Goal: Information Seeking & Learning: Check status

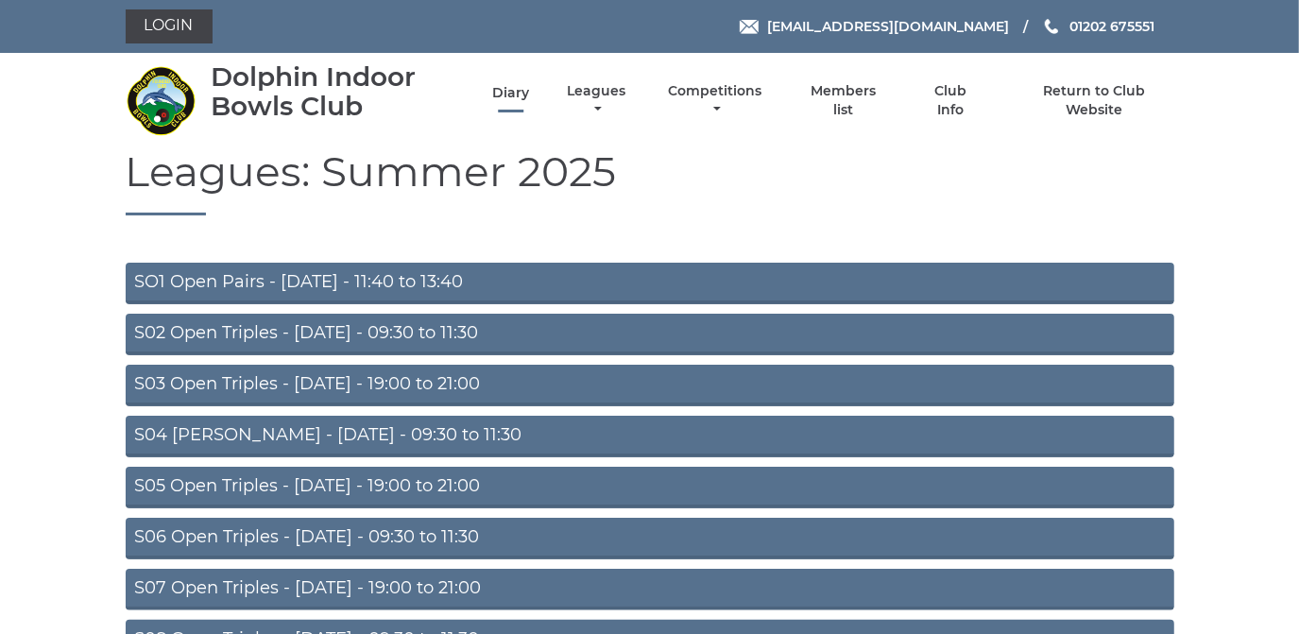
click at [504, 91] on link "Diary" at bounding box center [510, 93] width 37 height 18
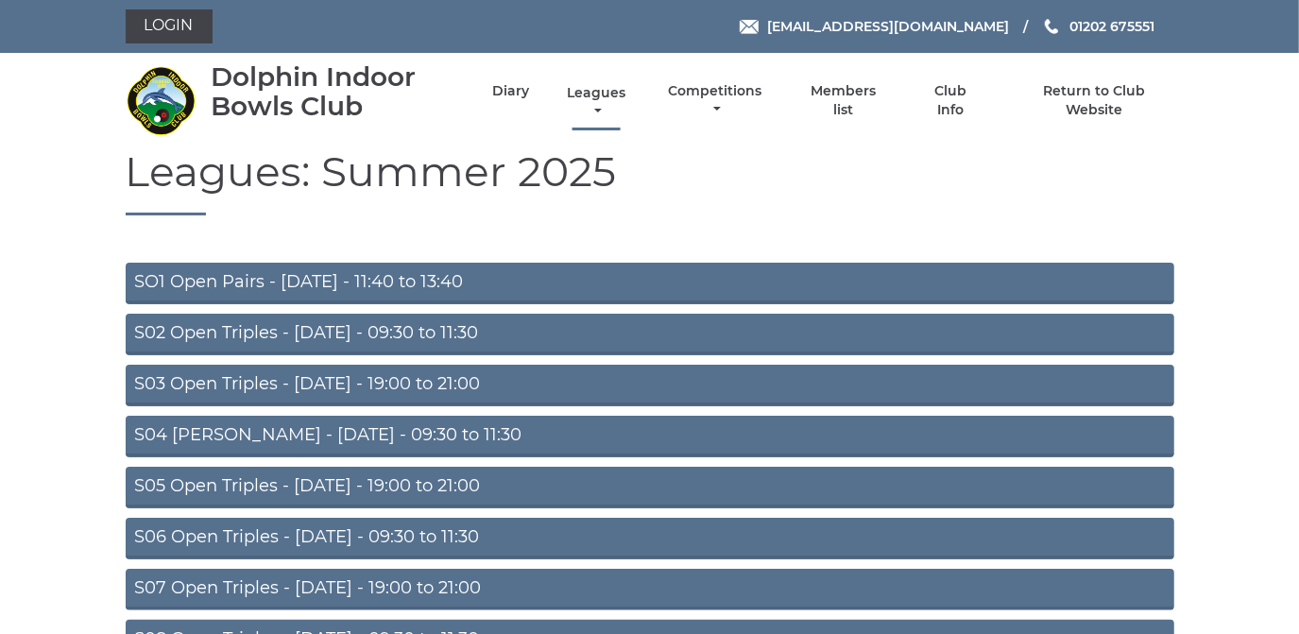
click at [592, 87] on link "Leagues" at bounding box center [596, 102] width 68 height 37
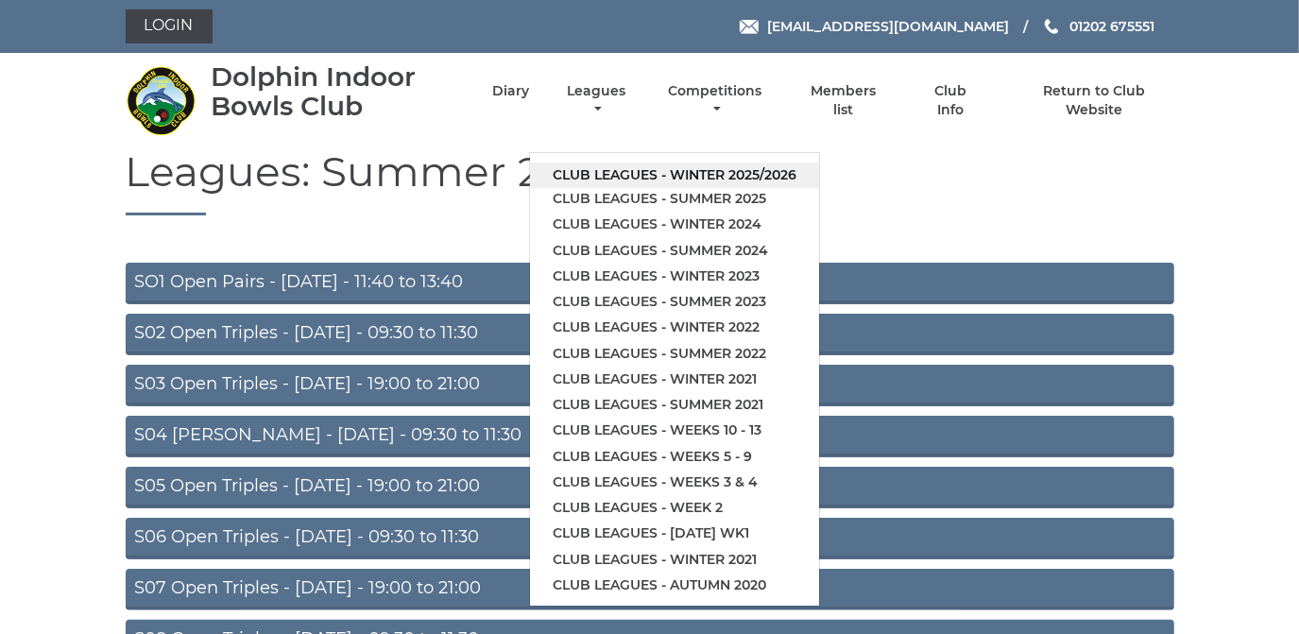
click at [602, 170] on link "Club leagues - Winter 2025/2026" at bounding box center [674, 175] width 289 height 26
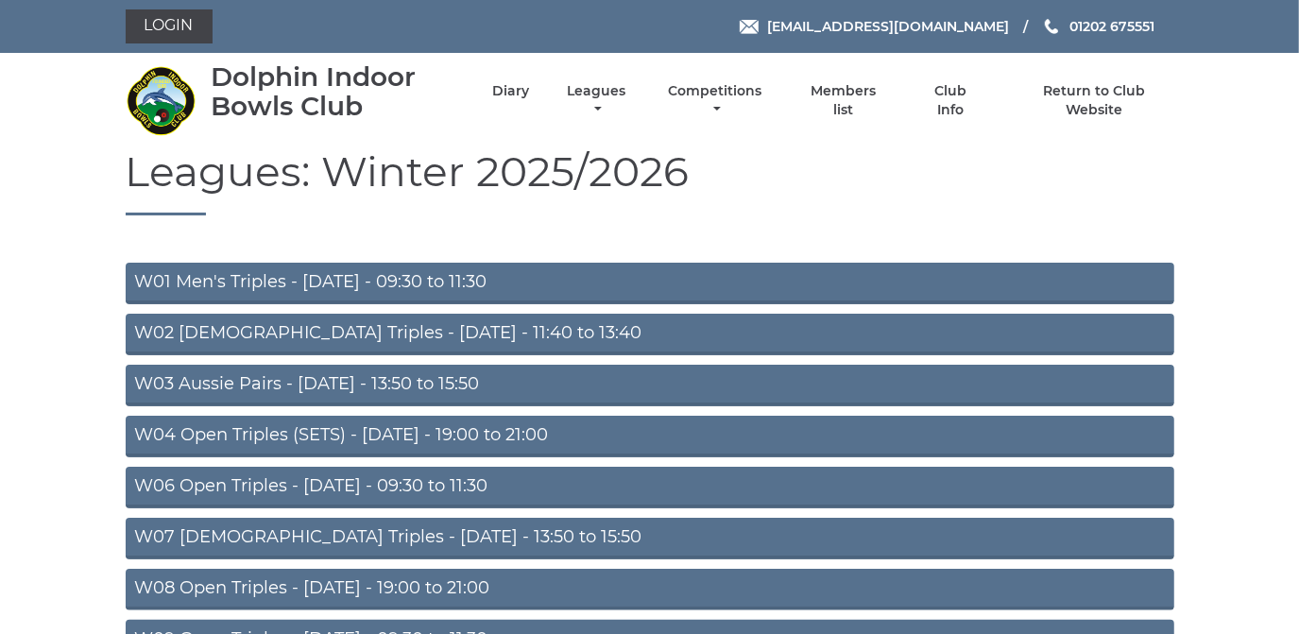
click at [394, 433] on link "W04 Open Triples (SETS) - [DATE] - 19:00 to 21:00" at bounding box center [650, 437] width 1049 height 42
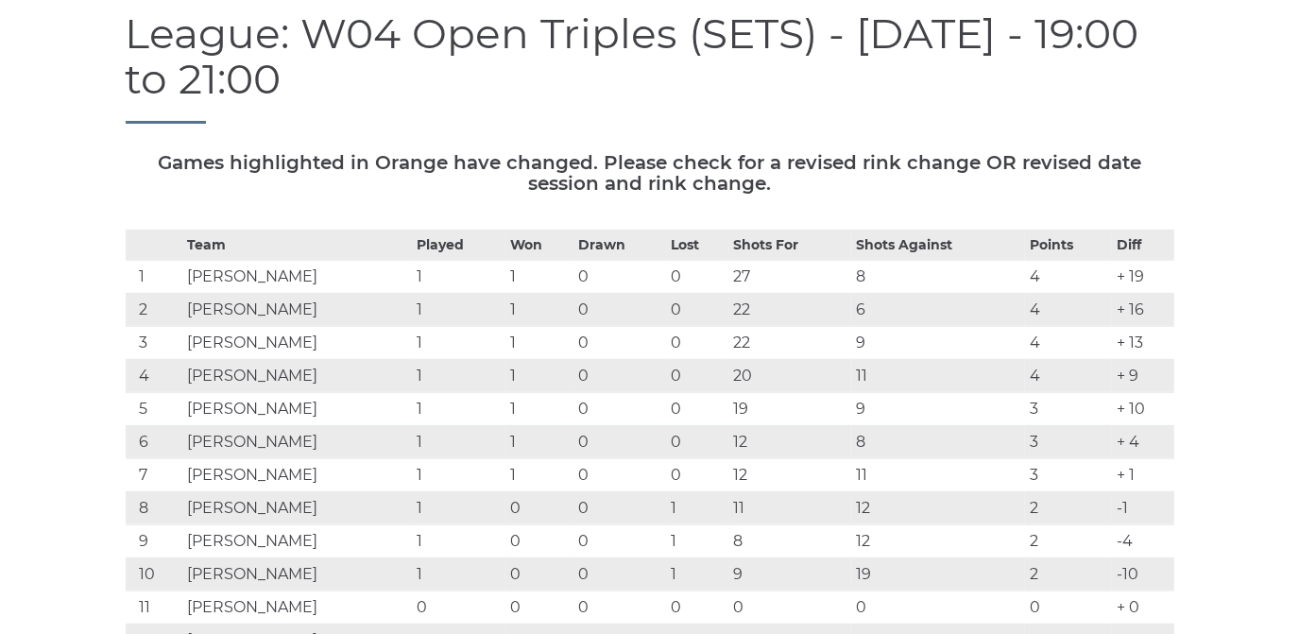
scroll to position [171, 0]
